Goal: Use online tool/utility: Utilize a website feature to perform a specific function

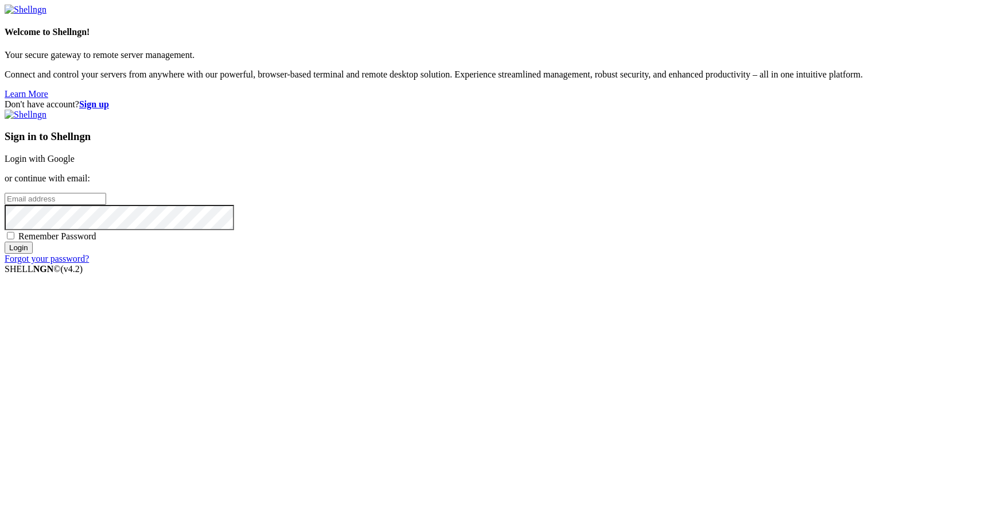
click at [106, 205] on input "email" at bounding box center [56, 199] width 102 height 12
type input "[PERSON_NAME][EMAIL_ADDRESS][DOMAIN_NAME]"
click at [33, 253] on input "Login" at bounding box center [19, 247] width 28 height 12
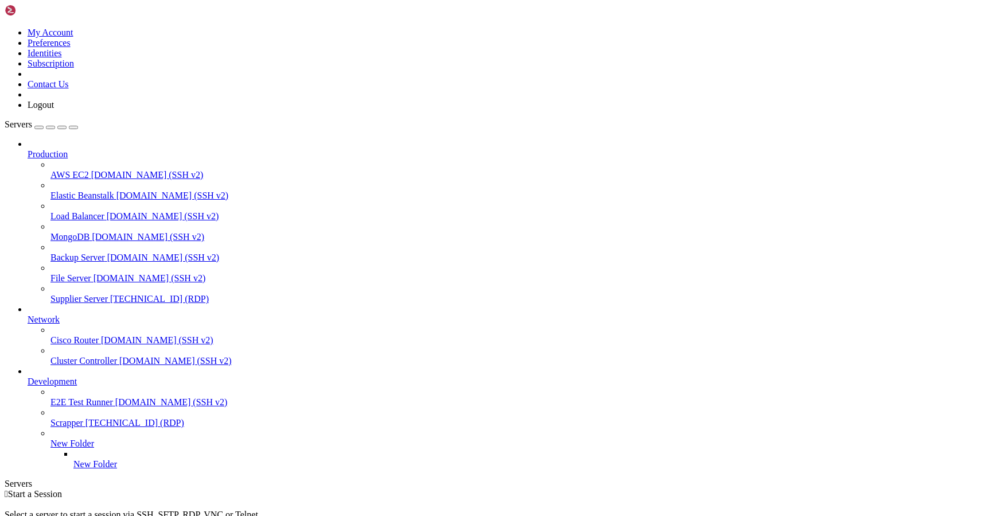
click at [70, 294] on span "Supplier Server" at bounding box center [78, 299] width 57 height 10
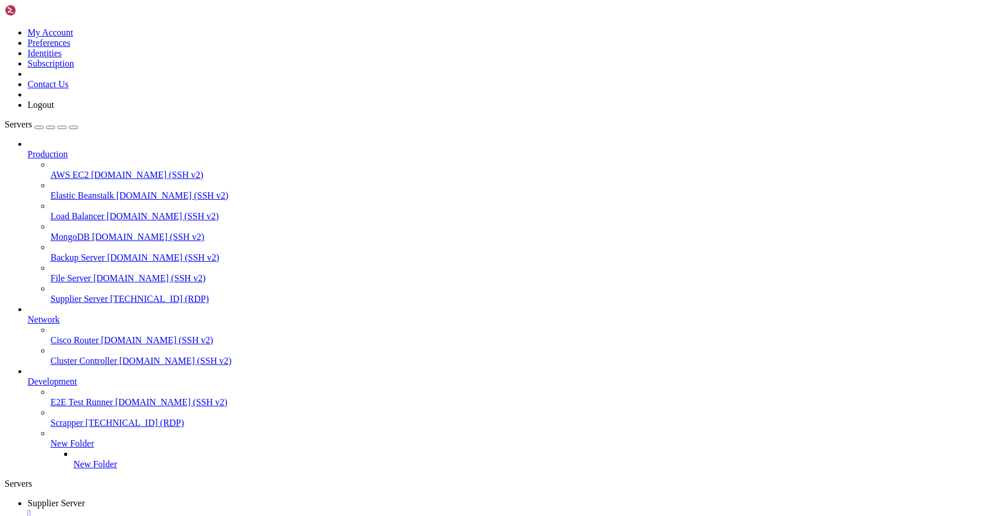
drag, startPoint x: 270, startPoint y: 981, endPoint x: 182, endPoint y: 977, distance: 87.8
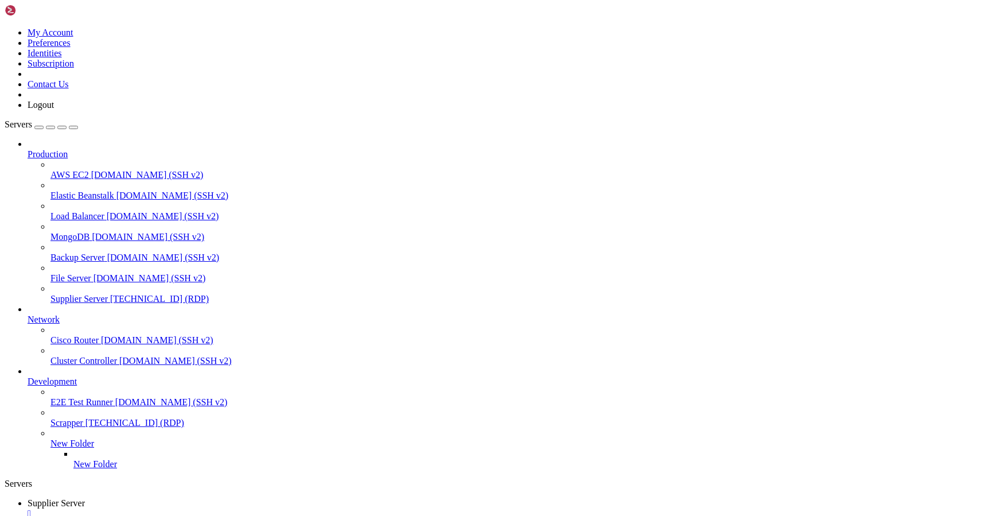
click at [229, 508] on div "" at bounding box center [502, 513] width 949 height 10
